Goal: Find specific fact: Find specific fact

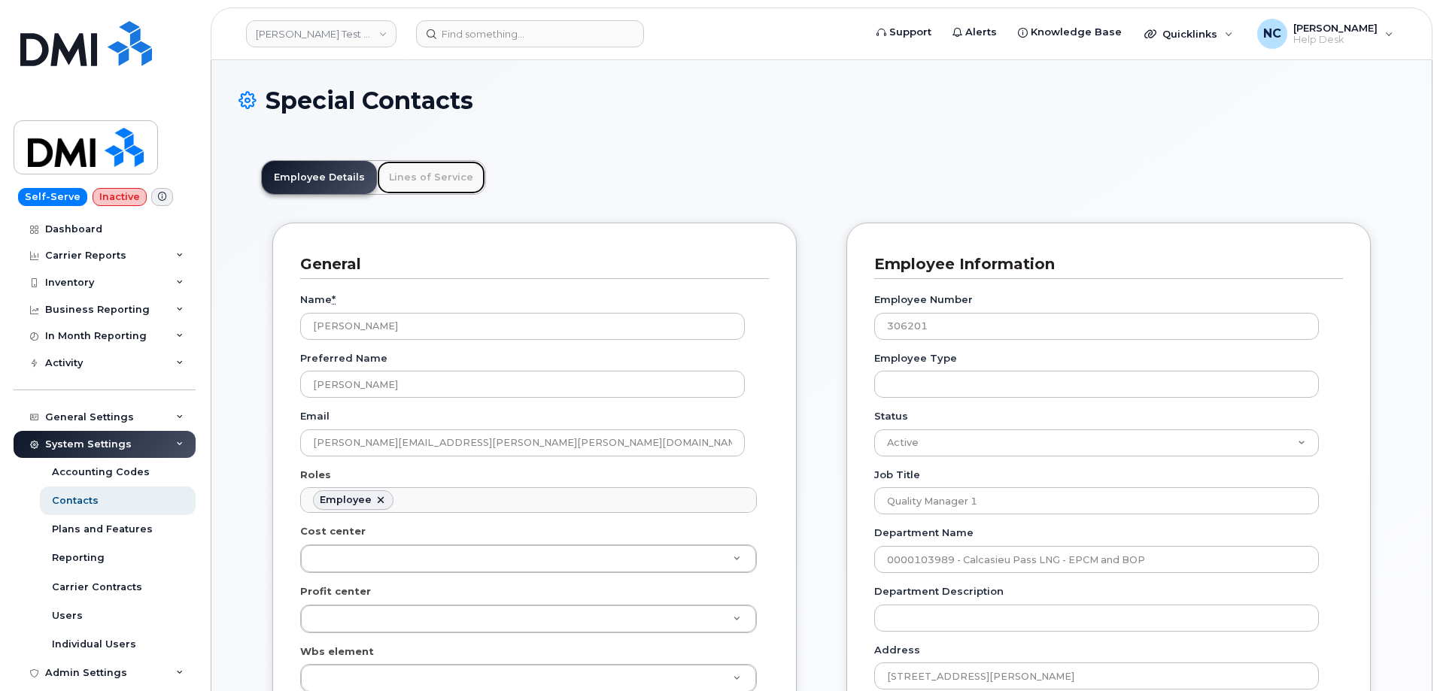
click at [440, 189] on link "Lines of Service" at bounding box center [431, 177] width 108 height 33
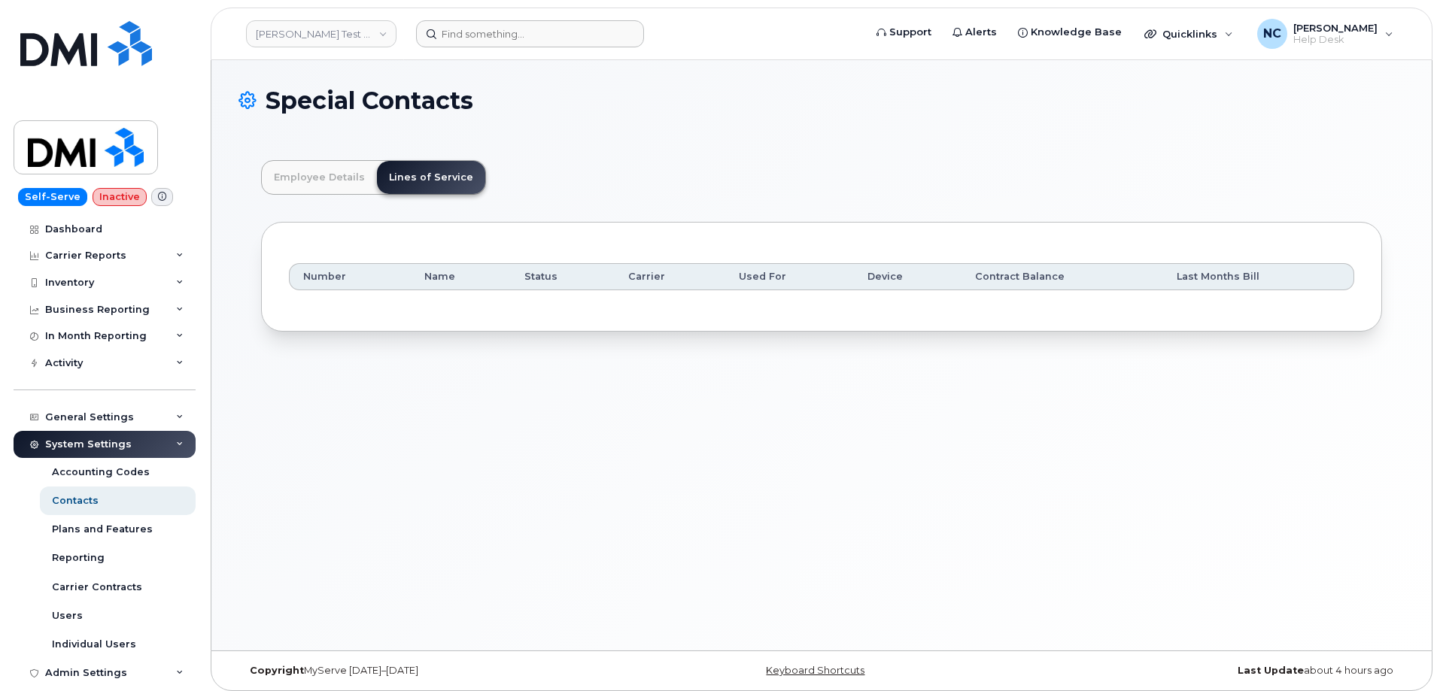
drag, startPoint x: 475, startPoint y: 62, endPoint x: 485, endPoint y: 43, distance: 21.2
click at [475, 62] on div "Special Contacts Employee Details Lines of Service General Name * [PERSON_NAME]…" at bounding box center [821, 355] width 1220 height 590
click at [491, 38] on input at bounding box center [530, 33] width 228 height 27
paste input "[PHONE_NUMBER]"
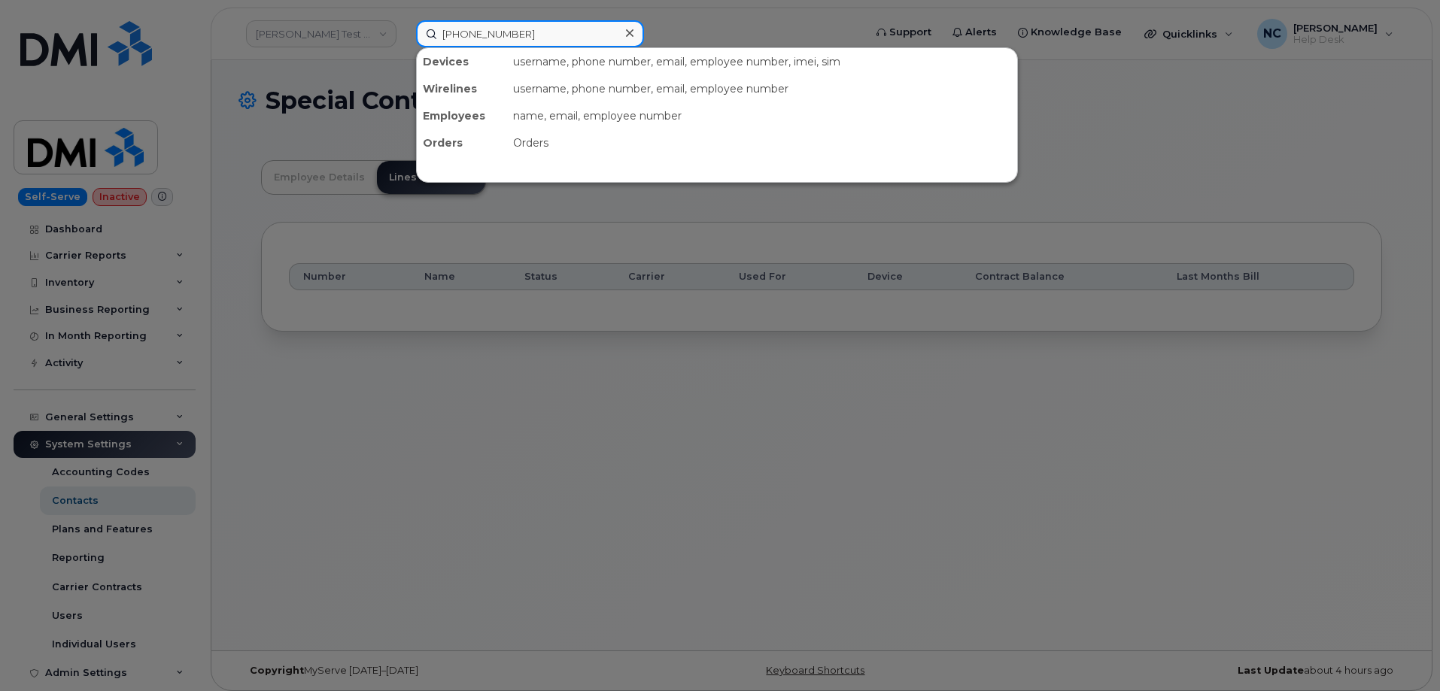
type input "[PHONE_NUMBER]"
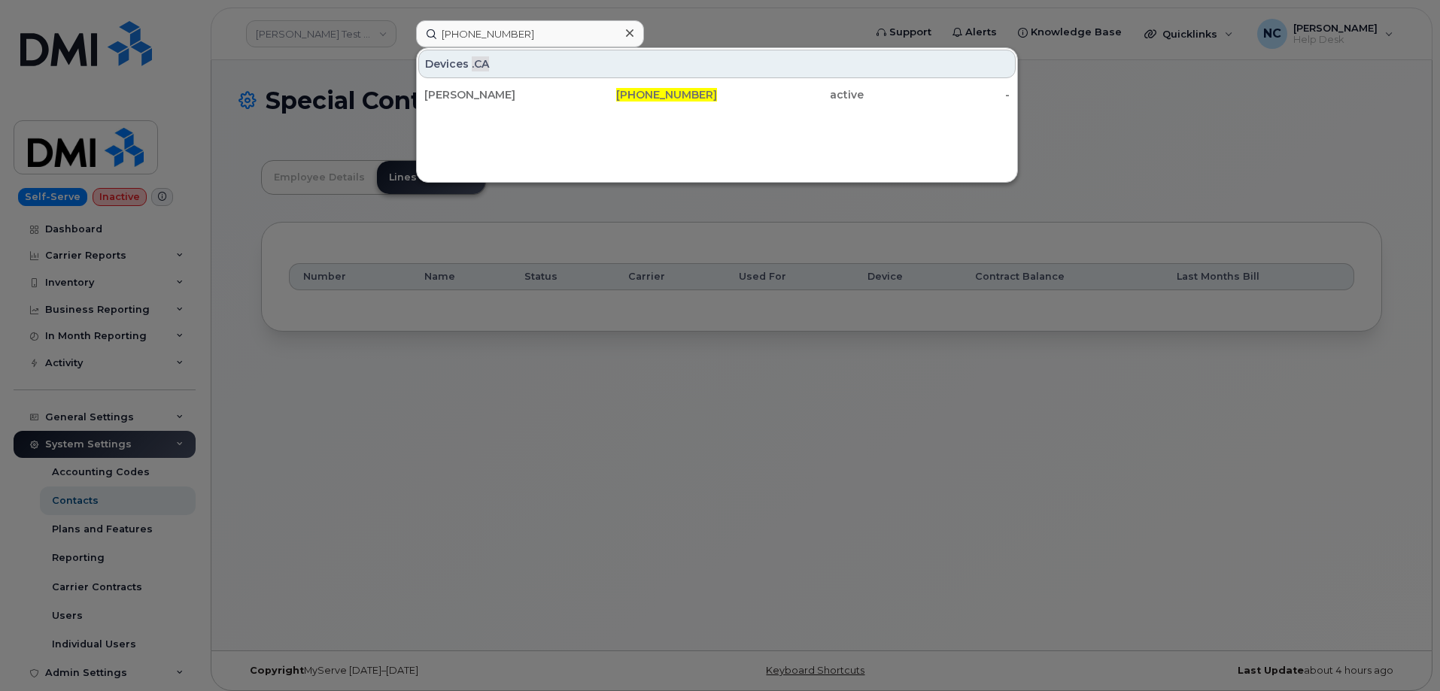
click at [490, 77] on div "Devices .CA" at bounding box center [716, 64] width 597 height 29
click at [491, 85] on div "[PERSON_NAME]" at bounding box center [497, 94] width 147 height 27
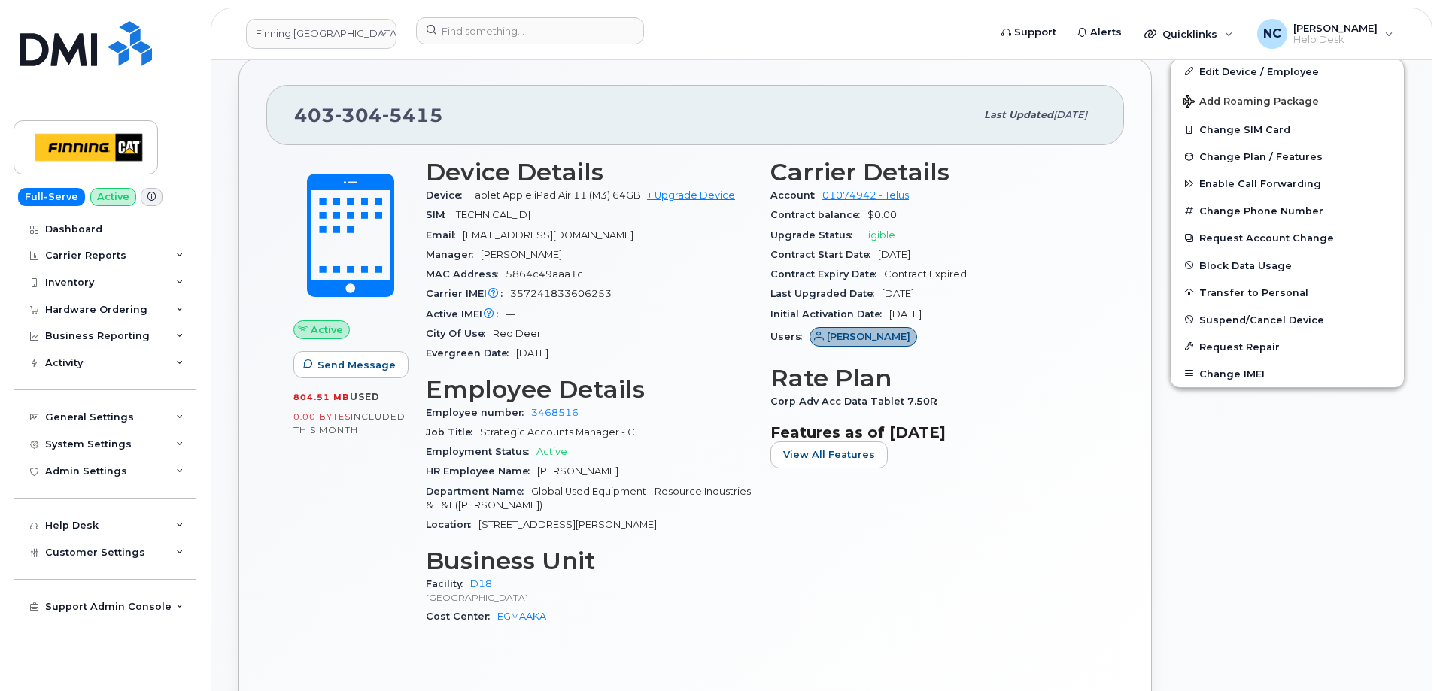
scroll to position [527, 0]
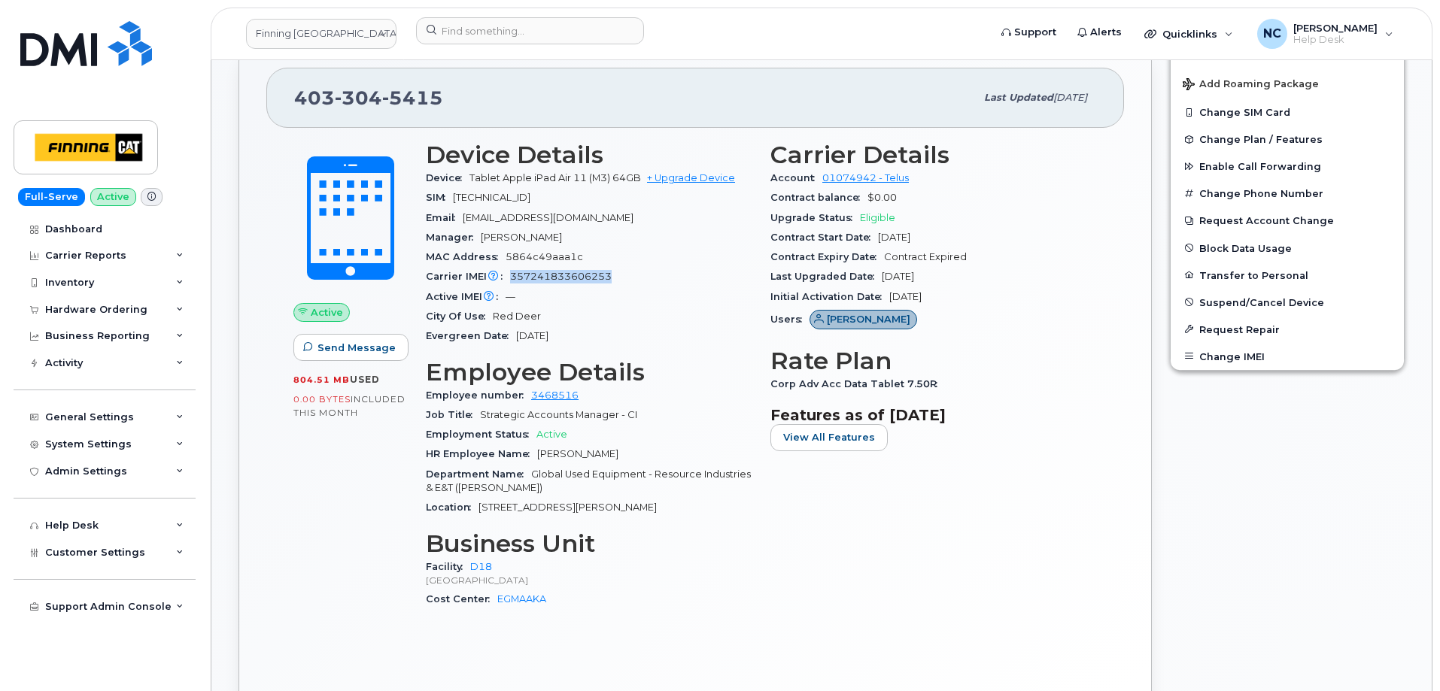
drag, startPoint x: 621, startPoint y: 274, endPoint x: 511, endPoint y: 276, distance: 110.6
click at [511, 276] on div "Carrier IMEI Carrier IMEI is reported during the last billing cycle or change o…" at bounding box center [589, 277] width 326 height 20
copy span "357241833606253"
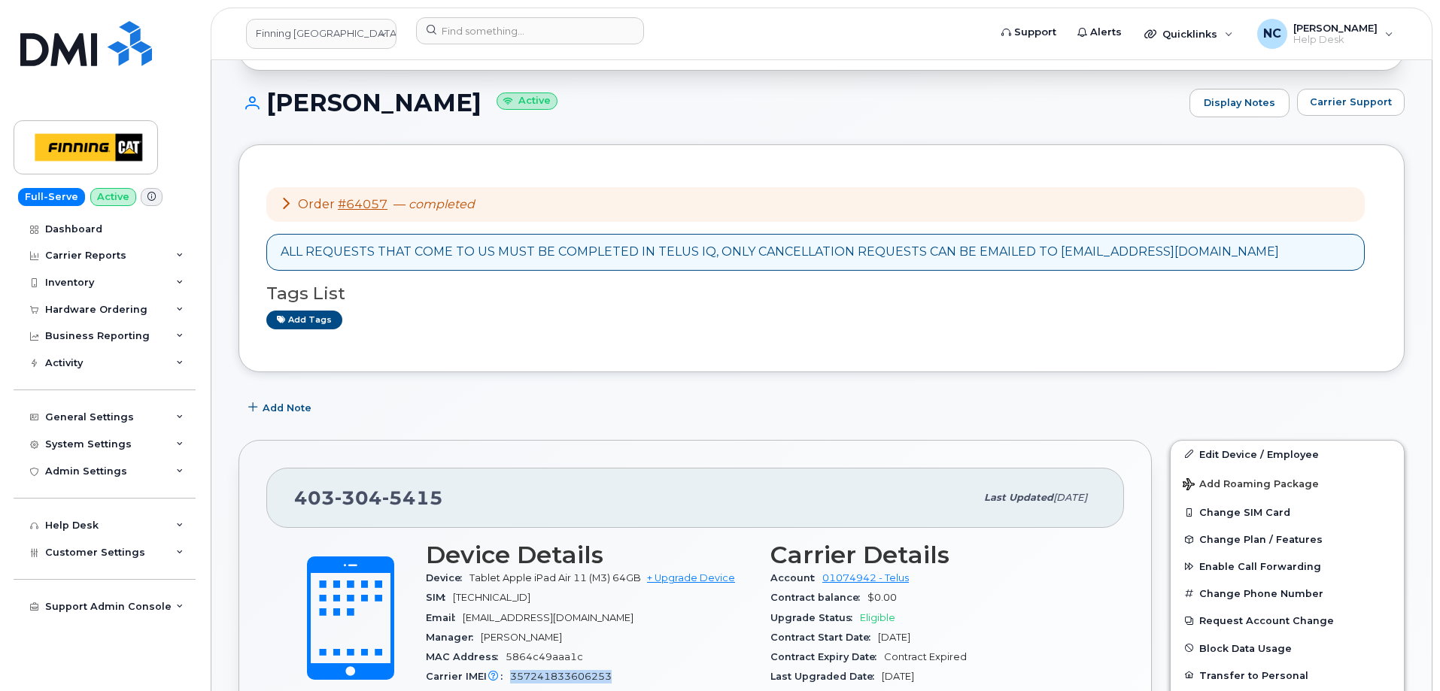
scroll to position [0, 0]
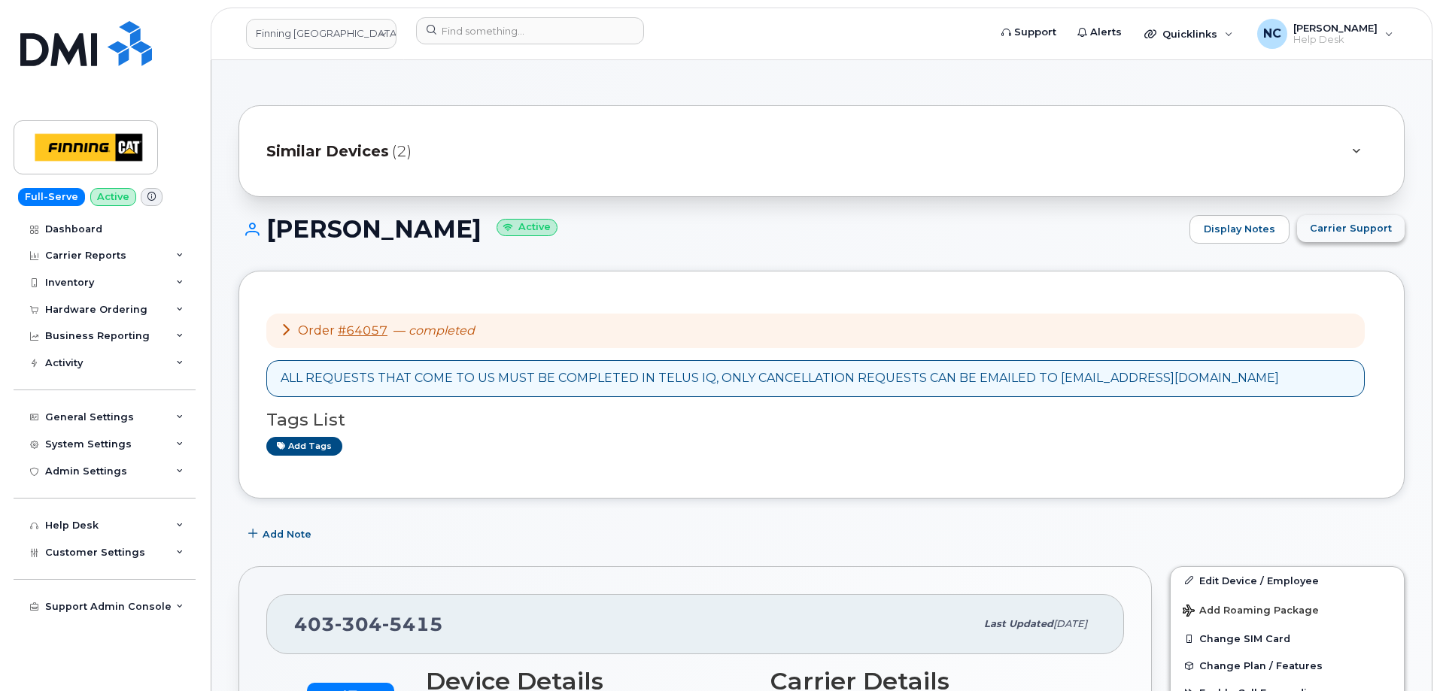
click at [1360, 241] on button "Carrier Support" at bounding box center [1351, 228] width 108 height 27
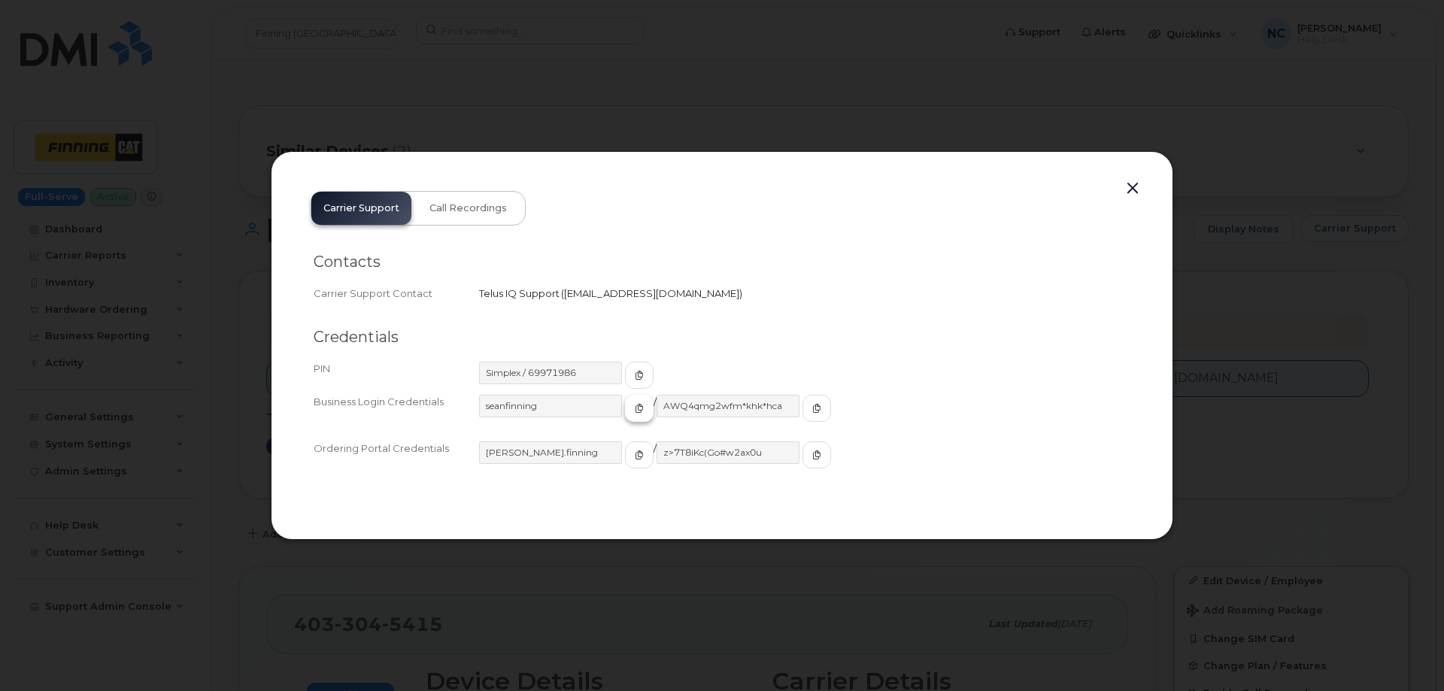
click at [635, 412] on icon "button" at bounding box center [639, 408] width 9 height 9
click at [810, 402] on span "button" at bounding box center [817, 409] width 14 height 14
click at [1134, 186] on button "button" at bounding box center [1133, 188] width 23 height 21
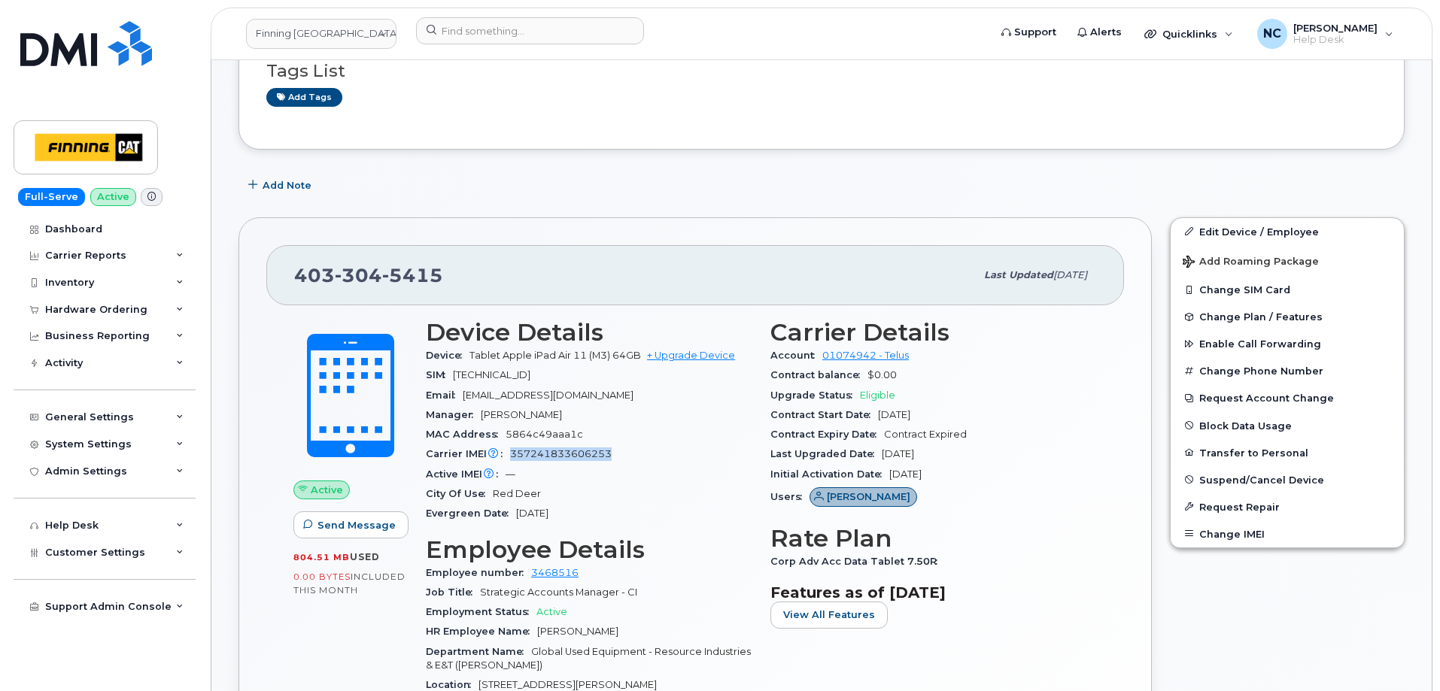
scroll to position [376, 0]
